Goal: Task Accomplishment & Management: Complete application form

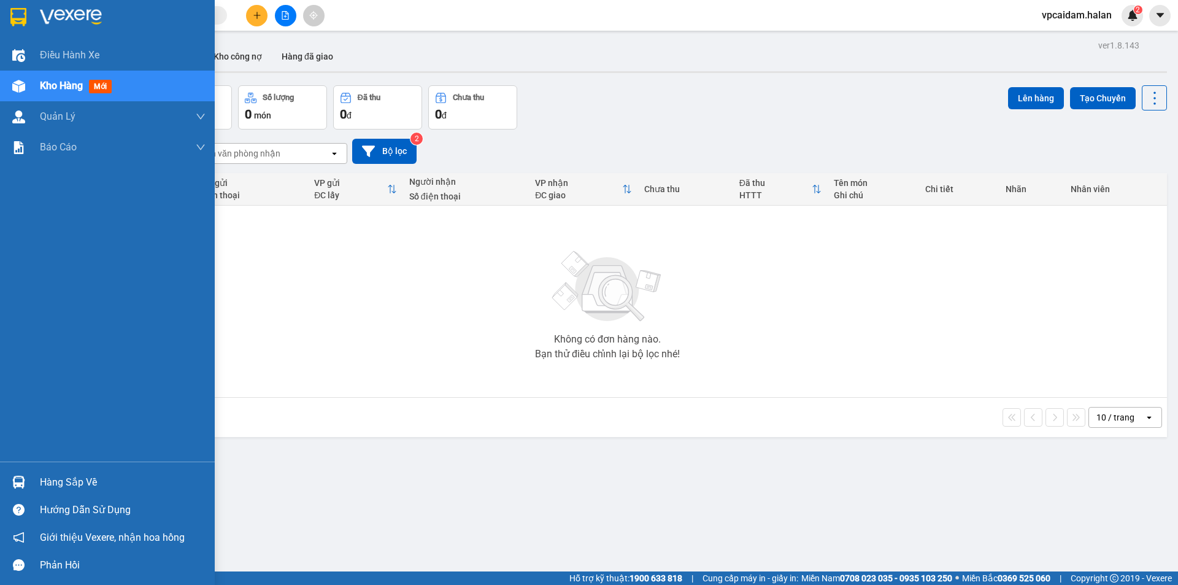
click at [82, 476] on div "Hàng sắp về" at bounding box center [123, 482] width 166 height 18
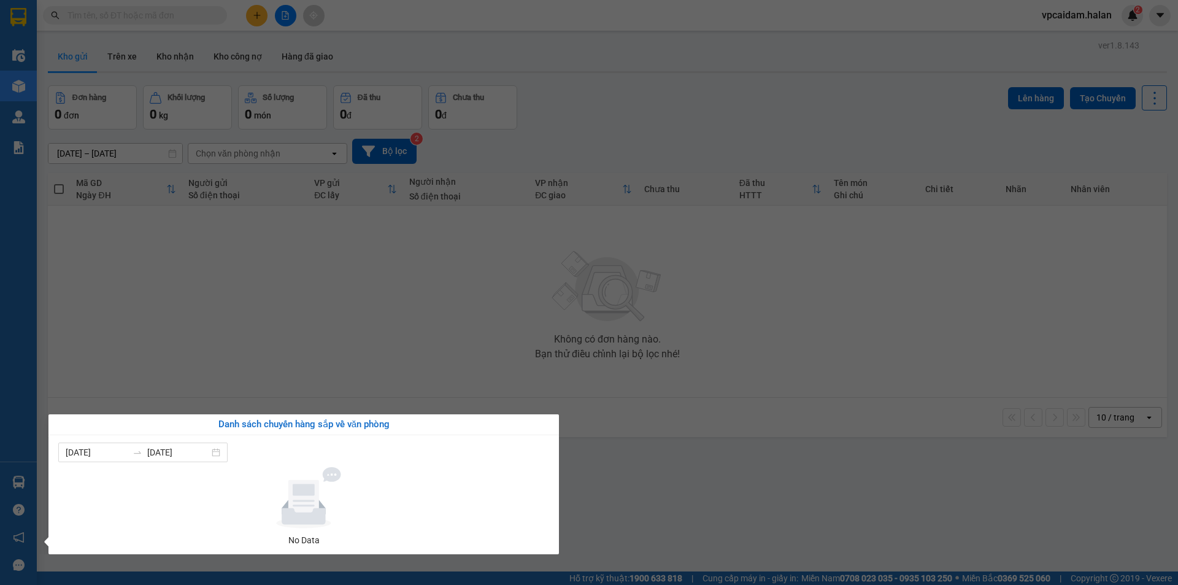
click at [324, 341] on section "Kết quả tìm kiếm ( 0 ) Bộ lọc No Data vpcaidam.halan 2 Điều hành xe Kho hàng mớ…" at bounding box center [589, 292] width 1178 height 585
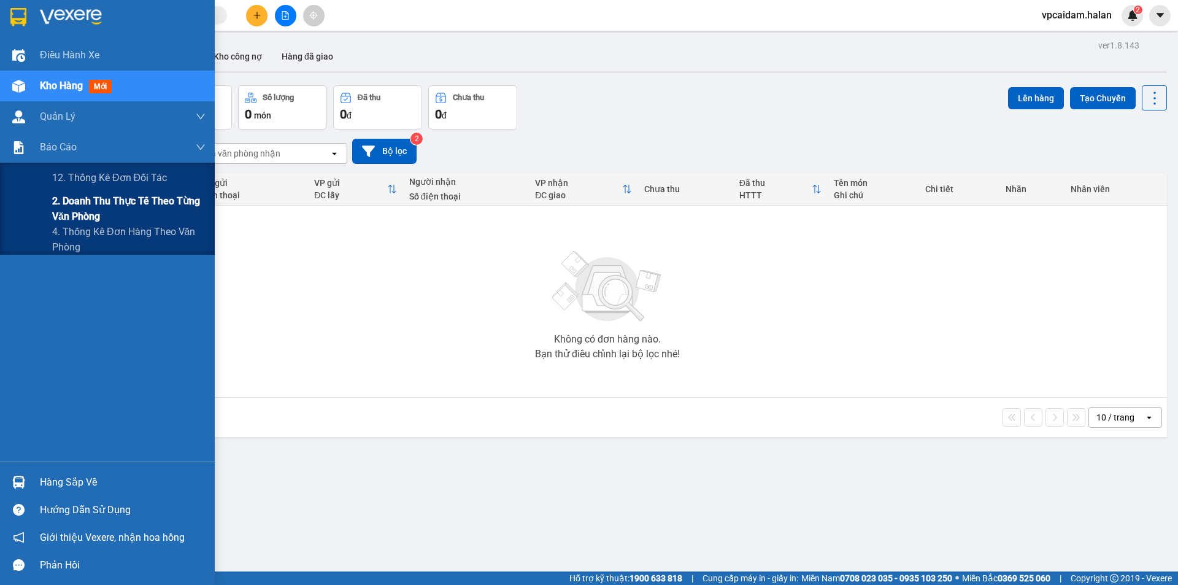
click at [124, 207] on span "2. Doanh thu thực tế theo từng văn phòng" at bounding box center [128, 208] width 153 height 31
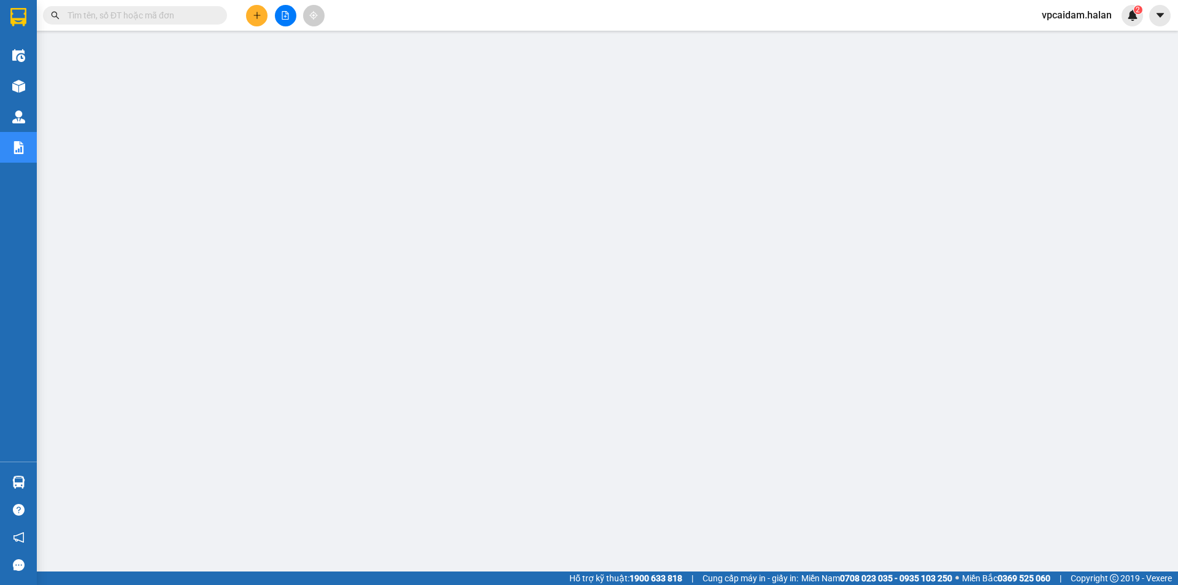
click at [204, 18] on input "text" at bounding box center [140, 16] width 145 height 14
paste input "BS1209251587"
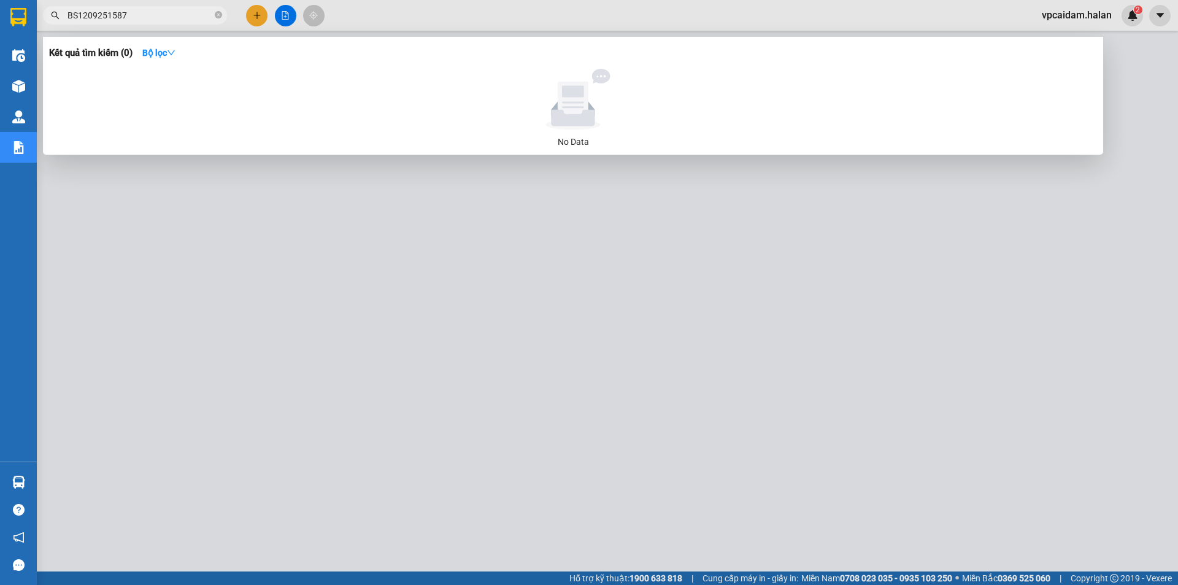
type input "BS1209251587"
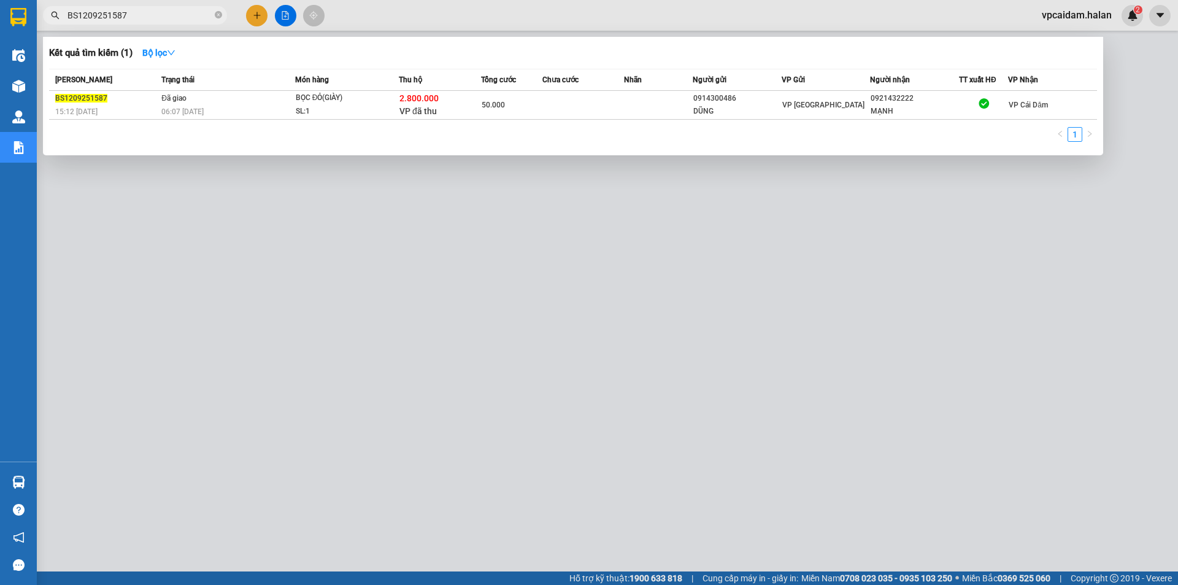
click at [713, 462] on div at bounding box center [589, 292] width 1178 height 585
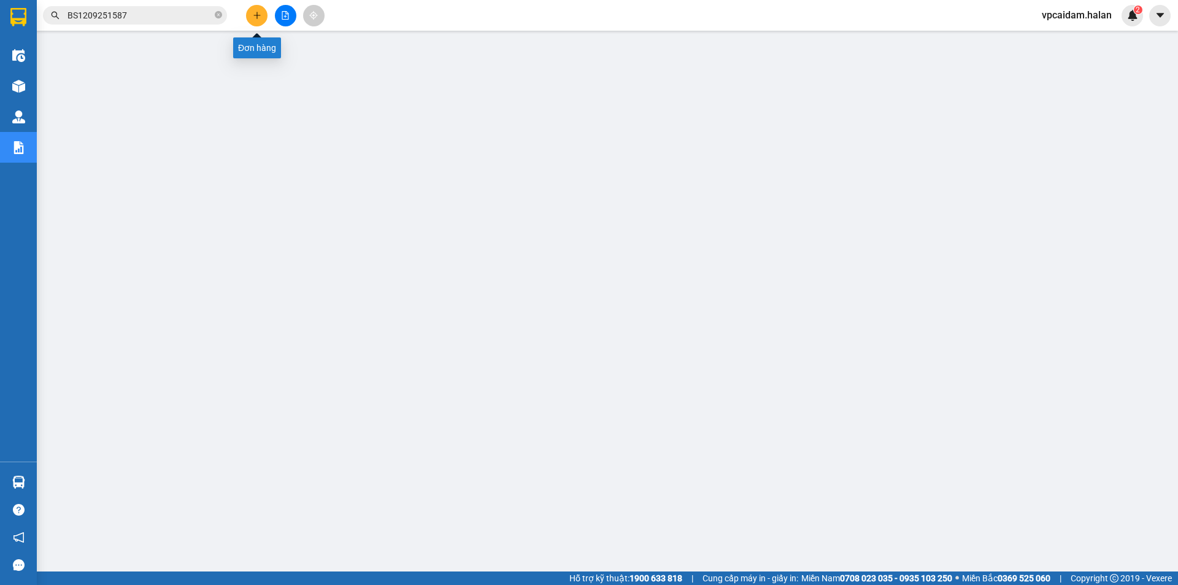
click at [251, 16] on button at bounding box center [256, 15] width 21 height 21
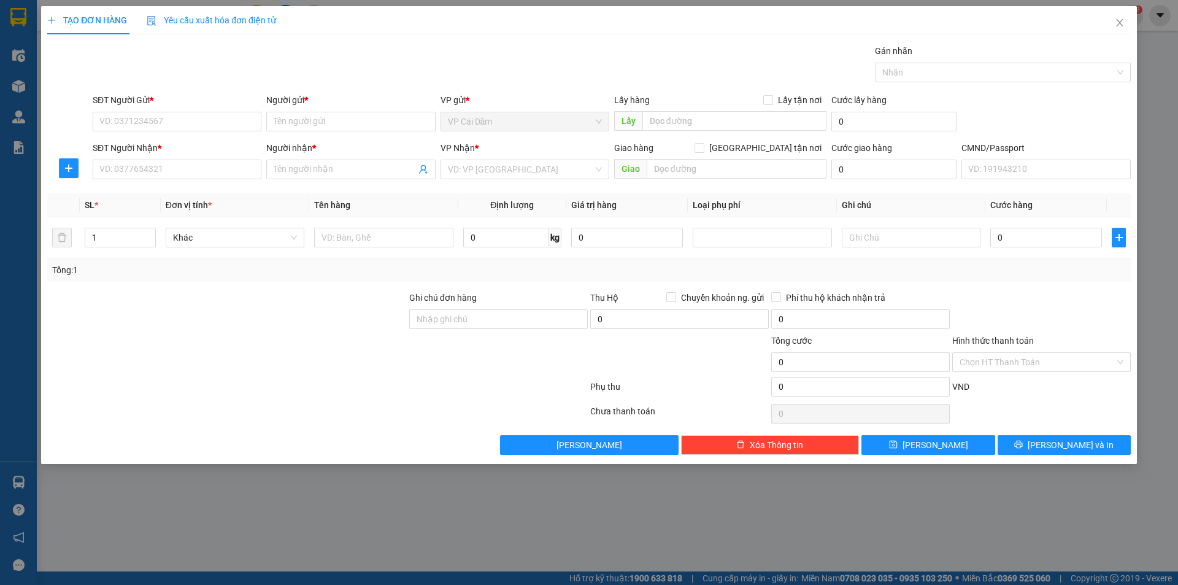
click at [98, 304] on div at bounding box center [227, 312] width 362 height 43
click at [164, 122] on input "SĐT Người Gửi *" at bounding box center [177, 122] width 169 height 20
paste input "0366.503.501"
click at [313, 122] on input "Người gửi *" at bounding box center [350, 122] width 169 height 20
click at [175, 120] on input "0366.503.501" at bounding box center [177, 122] width 169 height 20
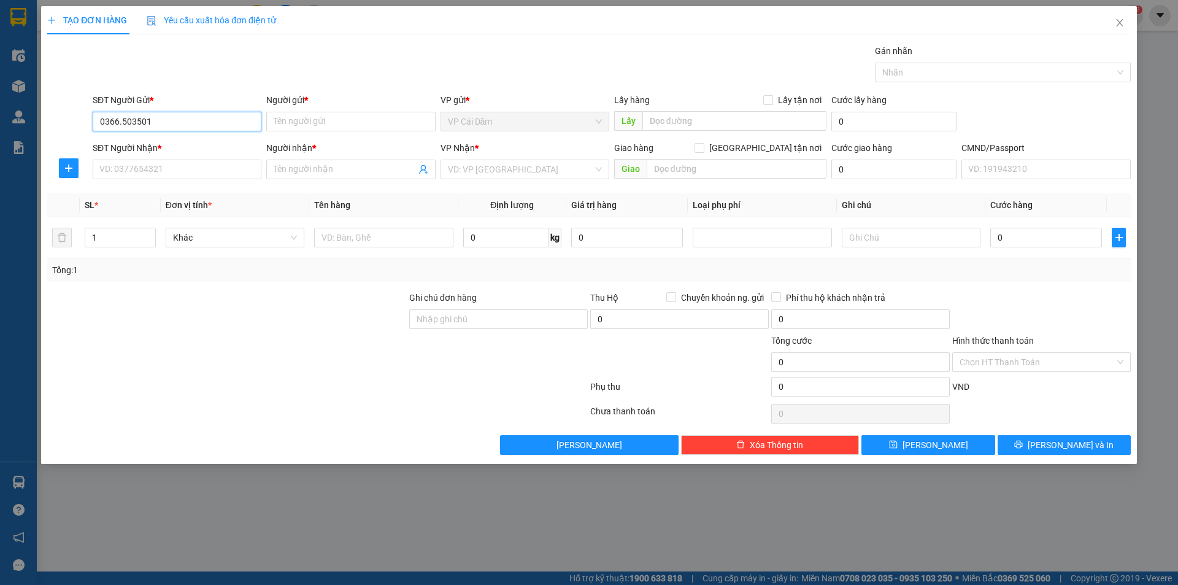
type input "0366503501"
click at [192, 147] on div "0366503501 - nhật mai" at bounding box center [177, 146] width 154 height 14
type input "nhật mai"
type input "0366503501"
click at [165, 168] on input "SĐT Người Nhận *" at bounding box center [177, 170] width 169 height 20
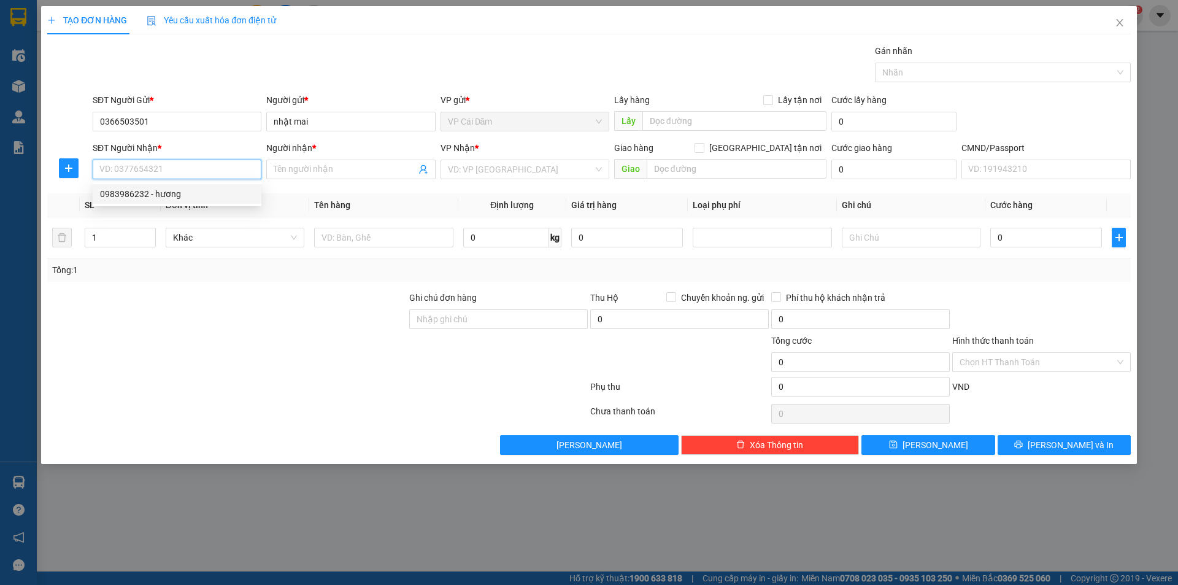
click at [174, 195] on div "0983986232 - hương" at bounding box center [177, 194] width 154 height 14
type input "0983986232"
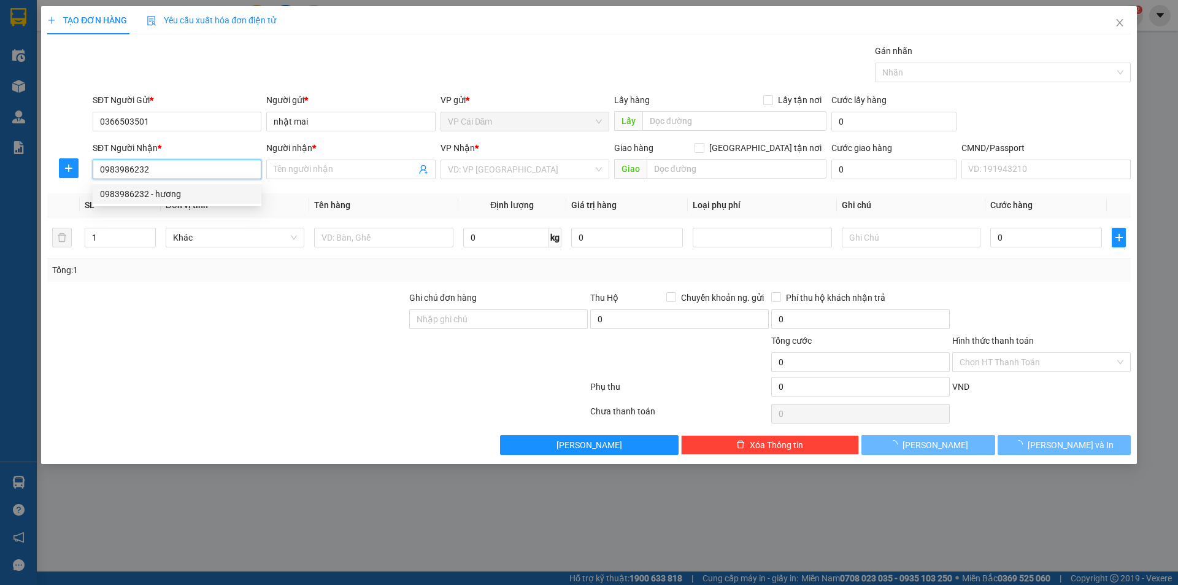
type input "hương"
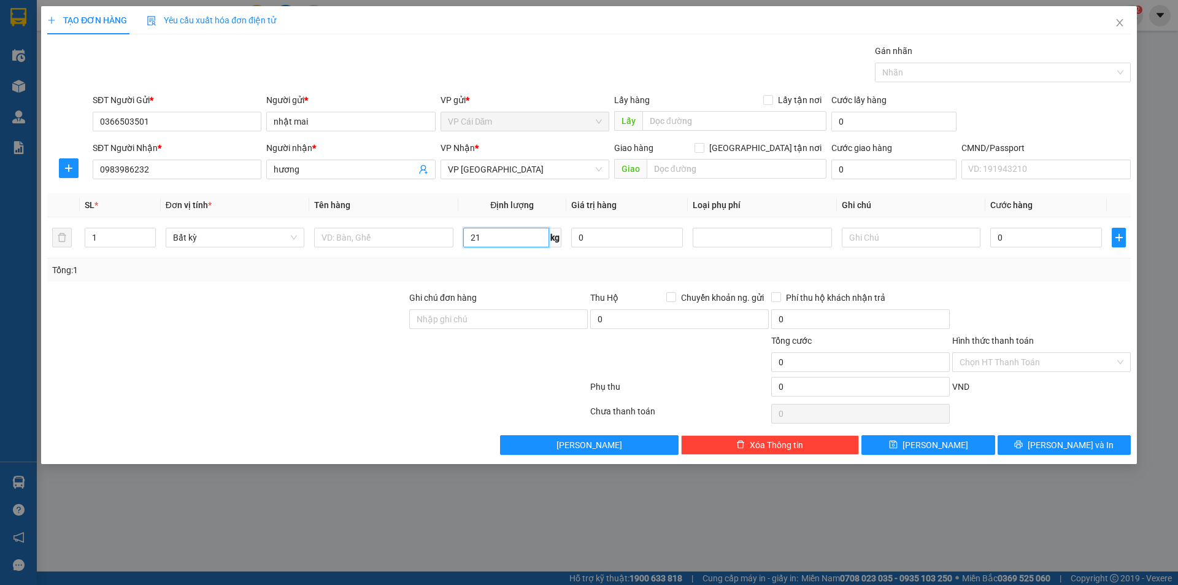
type input "21"
click at [492, 262] on div "Tổng: 1" at bounding box center [589, 269] width 1084 height 23
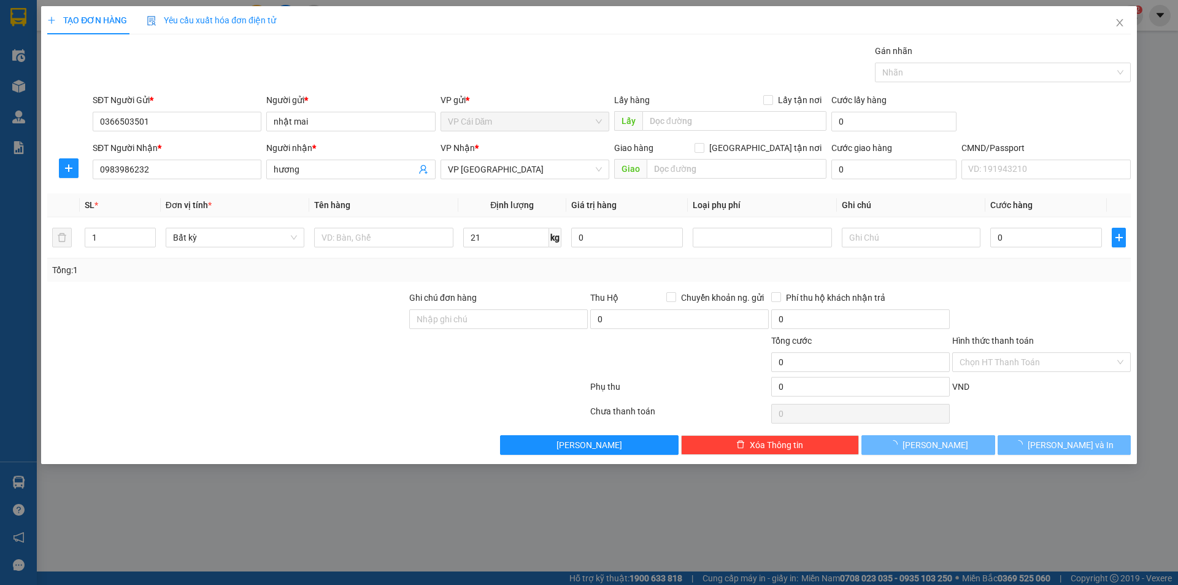
type input "110.000"
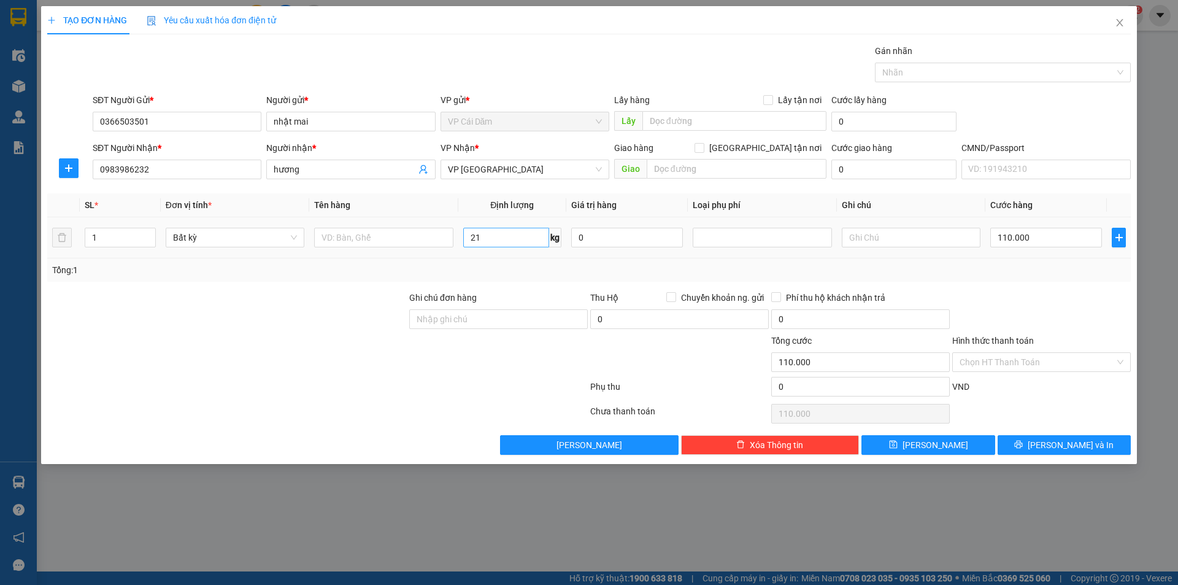
drag, startPoint x: 500, startPoint y: 247, endPoint x: 515, endPoint y: 240, distance: 16.5
click at [513, 241] on div "21 kg" at bounding box center [512, 237] width 98 height 25
click at [515, 240] on input "21" at bounding box center [506, 238] width 86 height 20
type input "20"
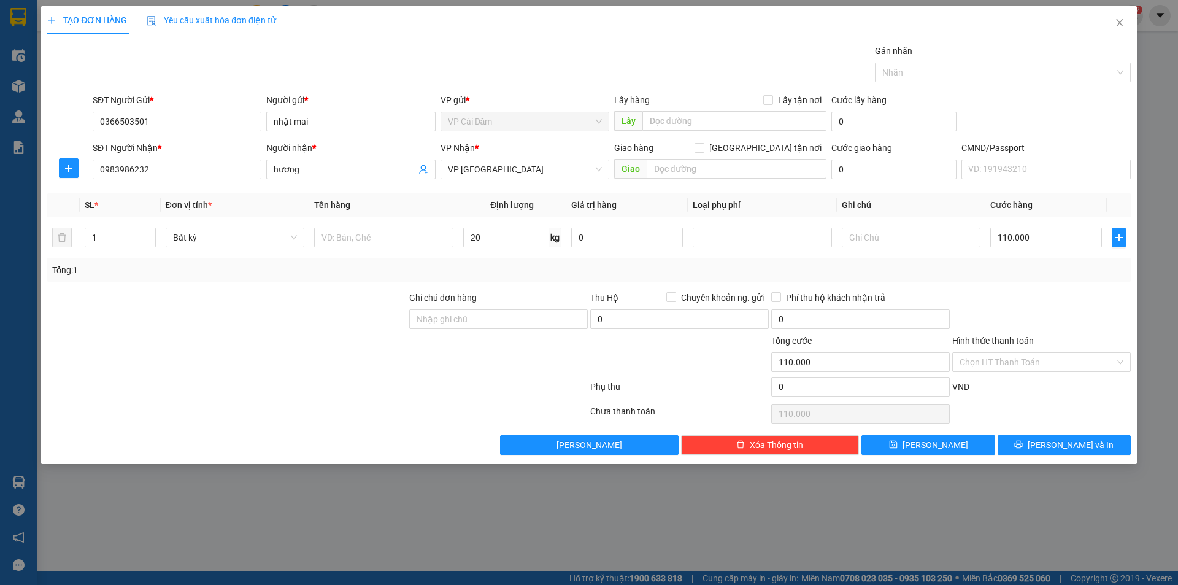
click at [767, 271] on div "Tổng: 1" at bounding box center [589, 270] width 1074 height 14
type input "100.000"
click at [128, 191] on div "Transit Pickup Surcharge Ids Transit Deliver Surcharge Ids Transit Deliver Surc…" at bounding box center [589, 249] width 1084 height 411
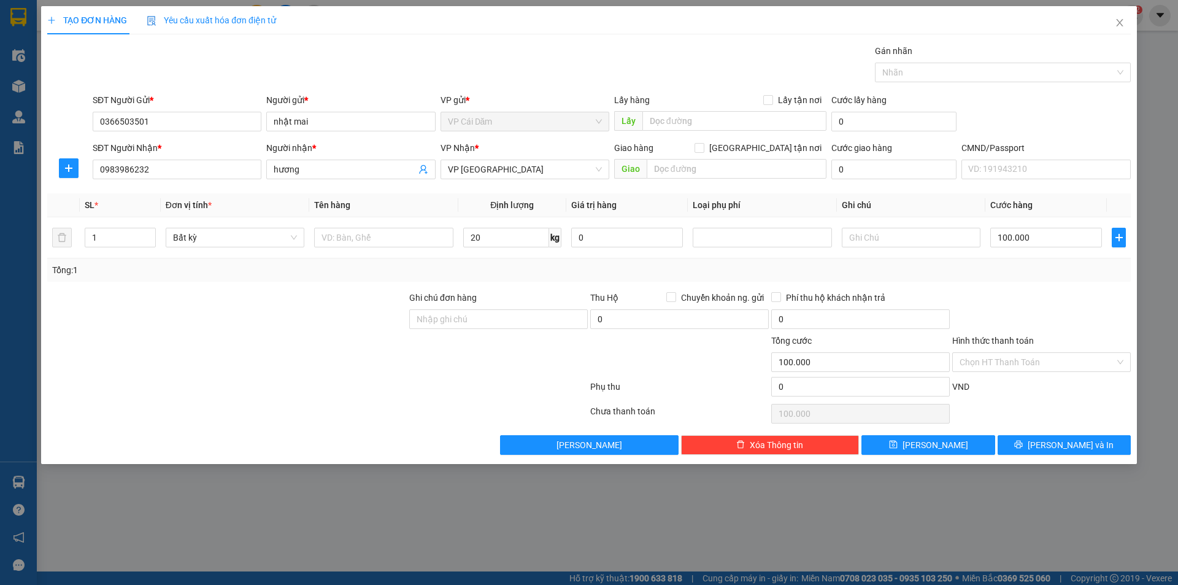
click at [711, 523] on div "TẠO ĐƠN HÀNG Yêu cầu xuất hóa đơn điện tử Transit Pickup Surcharge Ids Transit …" at bounding box center [589, 292] width 1178 height 585
